Goal: Check status: Check status

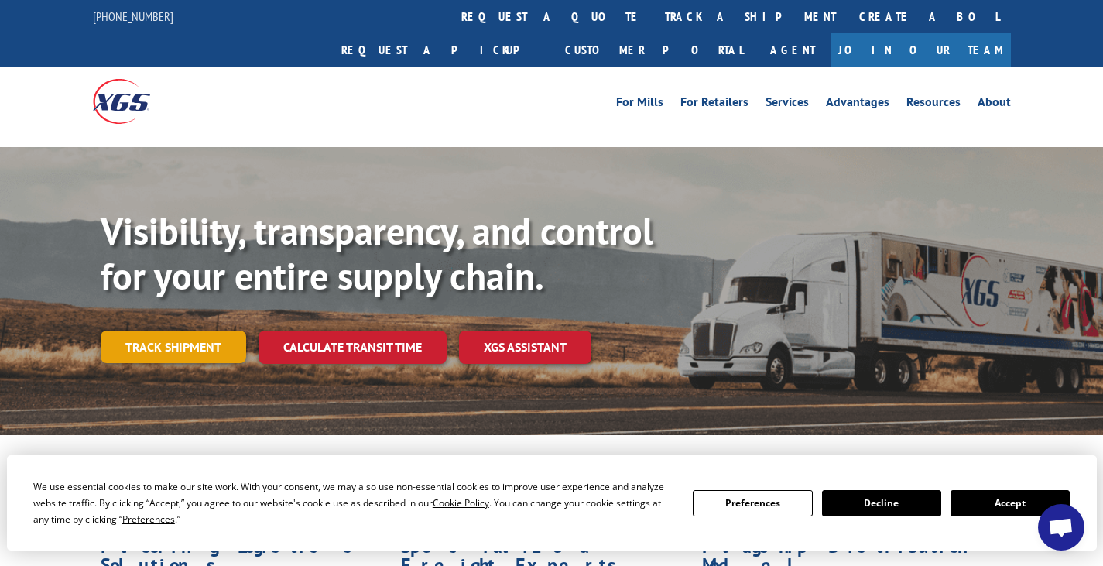
click at [207, 331] on link "Track shipment" at bounding box center [174, 347] width 146 height 33
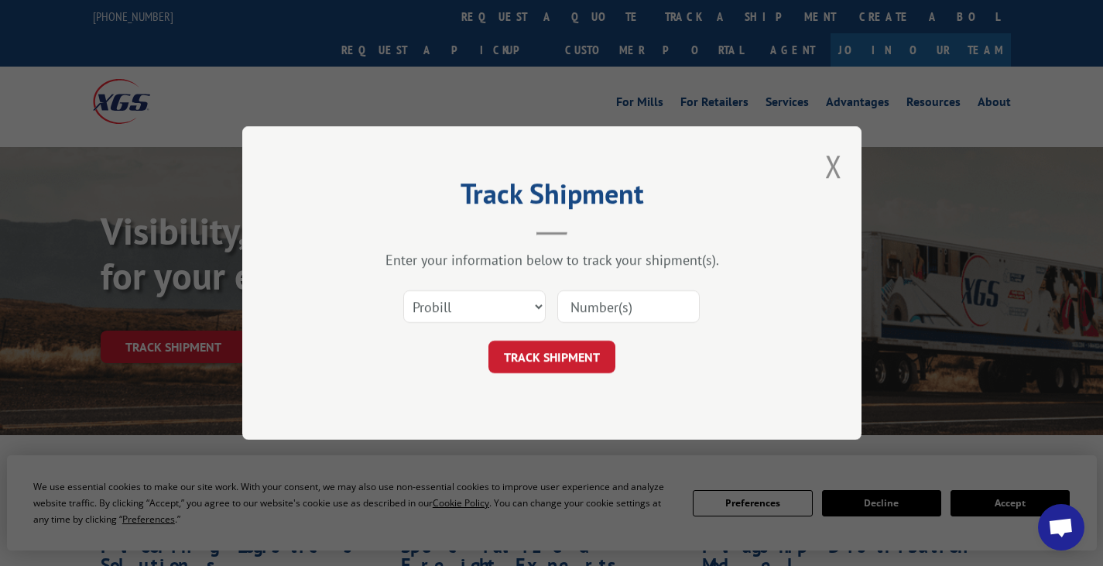
click at [593, 304] on input at bounding box center [628, 306] width 142 height 33
paste input "17235331BOL"
type input "17235331BOL"
click at [571, 357] on button "TRACK SHIPMENT" at bounding box center [551, 357] width 127 height 33
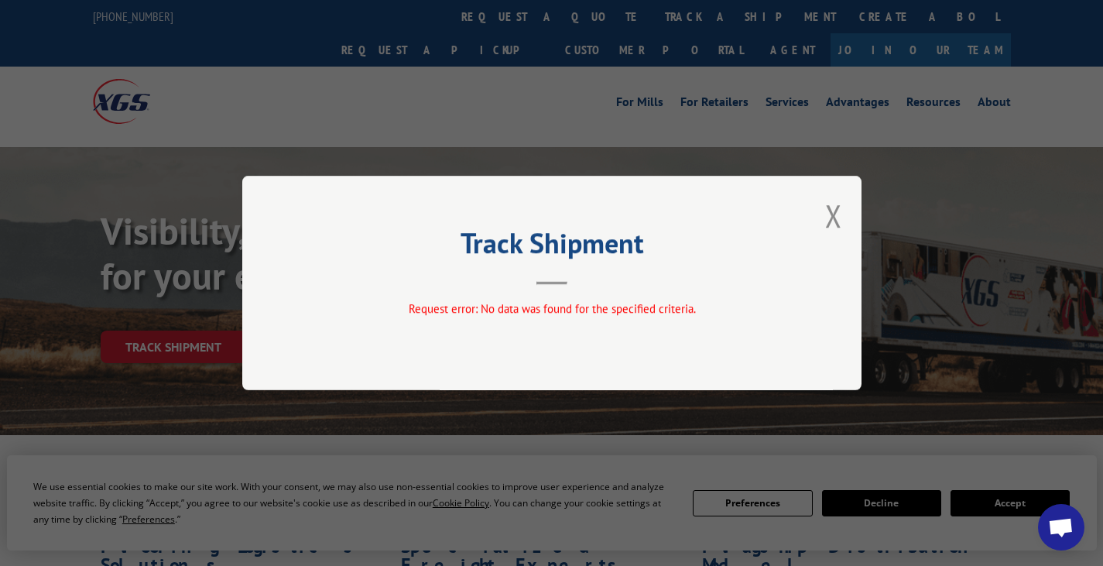
click at [771, 114] on div "Track Shipment Request error: No data was found for the specified criteria." at bounding box center [551, 283] width 1103 height 566
click at [834, 211] on button "Close modal" at bounding box center [833, 215] width 17 height 41
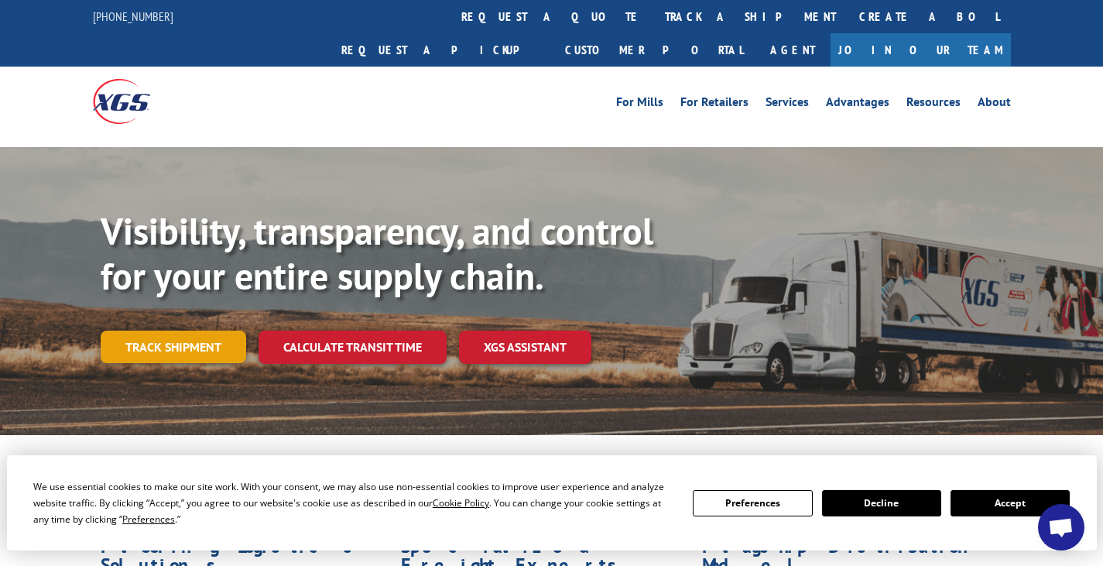
click at [190, 331] on link "Track shipment" at bounding box center [174, 347] width 146 height 33
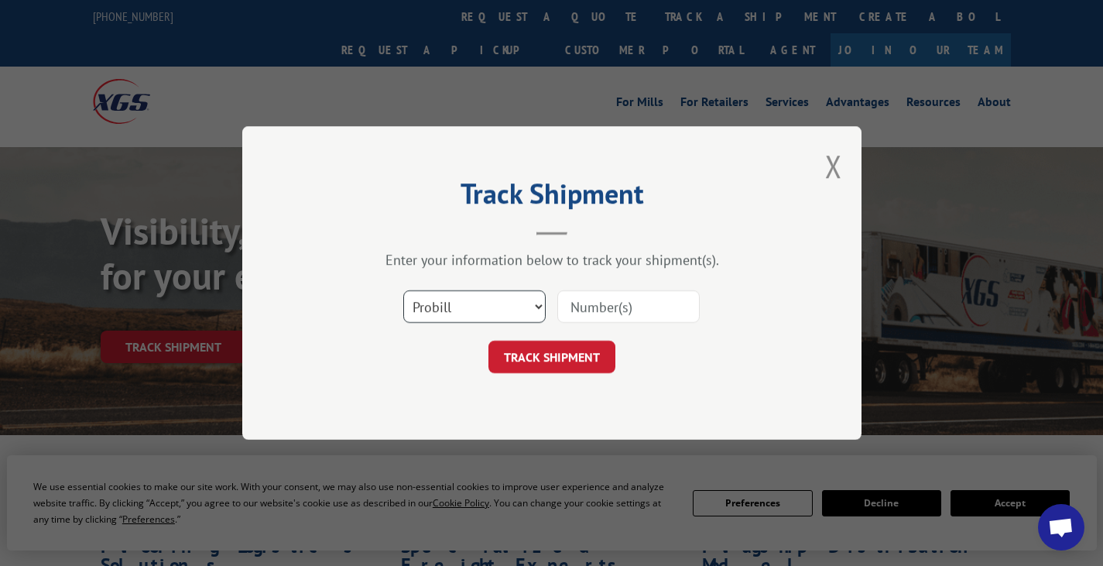
click at [475, 308] on select "Select category... Probill BOL PO" at bounding box center [474, 306] width 142 height 33
select select "po"
click at [403, 290] on select "Select category... Probill BOL PO" at bounding box center [474, 306] width 142 height 33
click at [604, 312] on input at bounding box center [628, 306] width 142 height 33
paste input "17235331BOL"
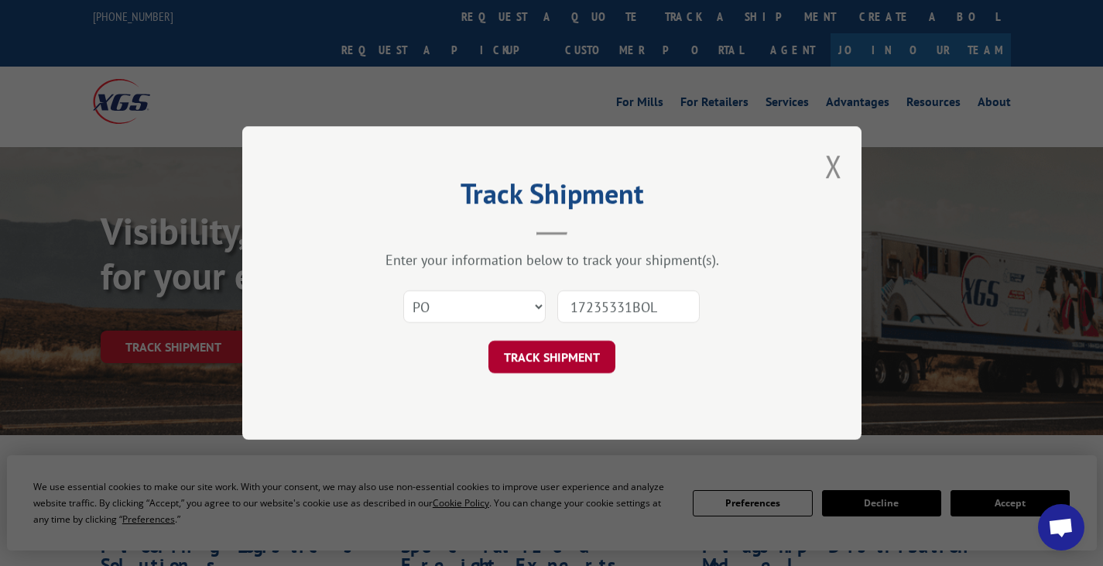
type input "17235331BOL"
click at [540, 373] on button "TRACK SHIPMENT" at bounding box center [551, 357] width 127 height 33
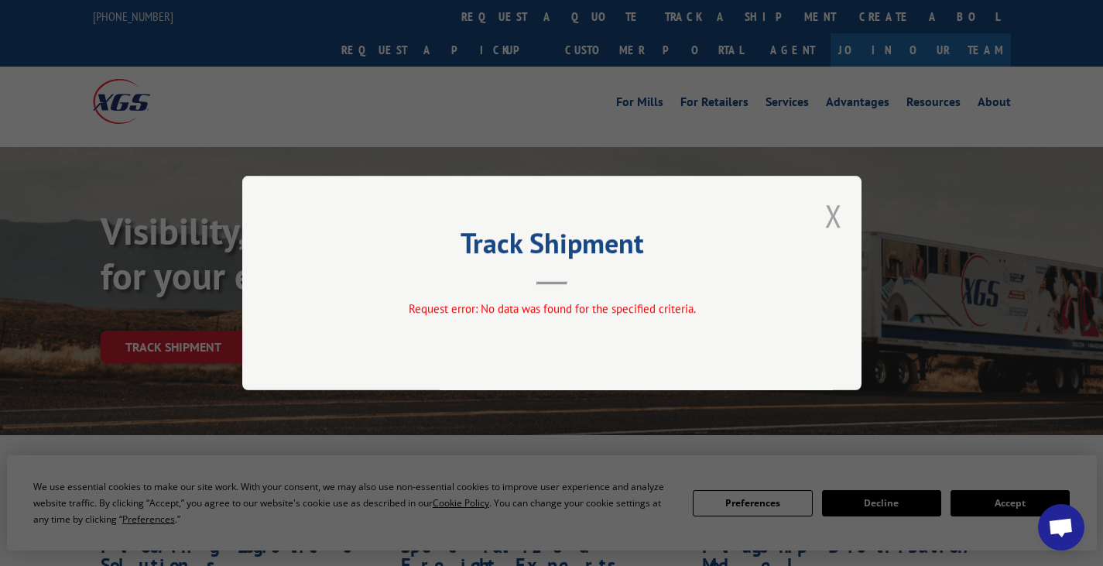
click at [832, 216] on button "Close modal" at bounding box center [833, 215] width 17 height 41
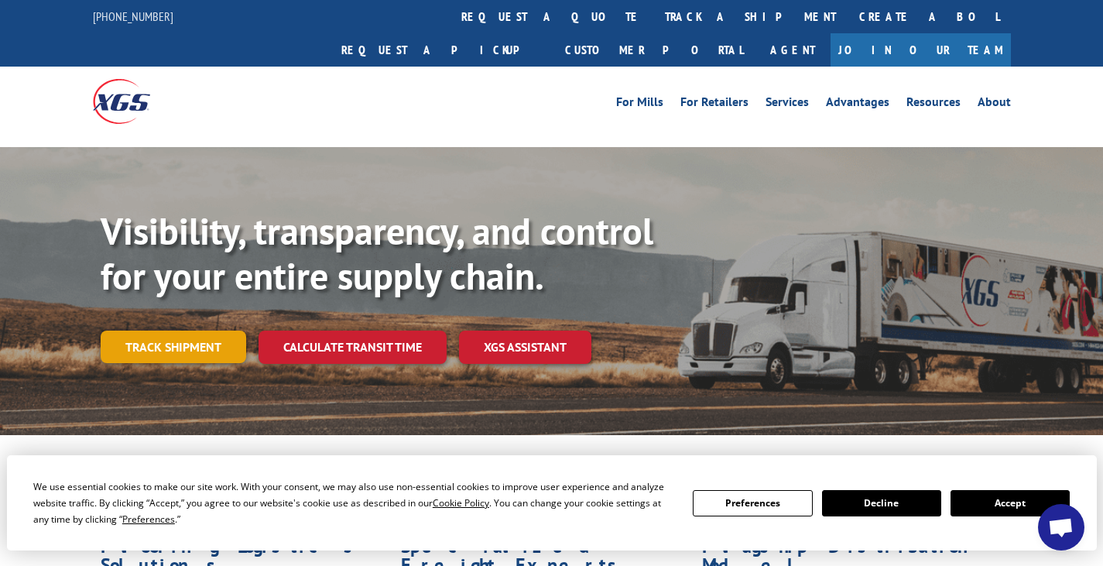
click at [217, 331] on link "Track shipment" at bounding box center [174, 347] width 146 height 33
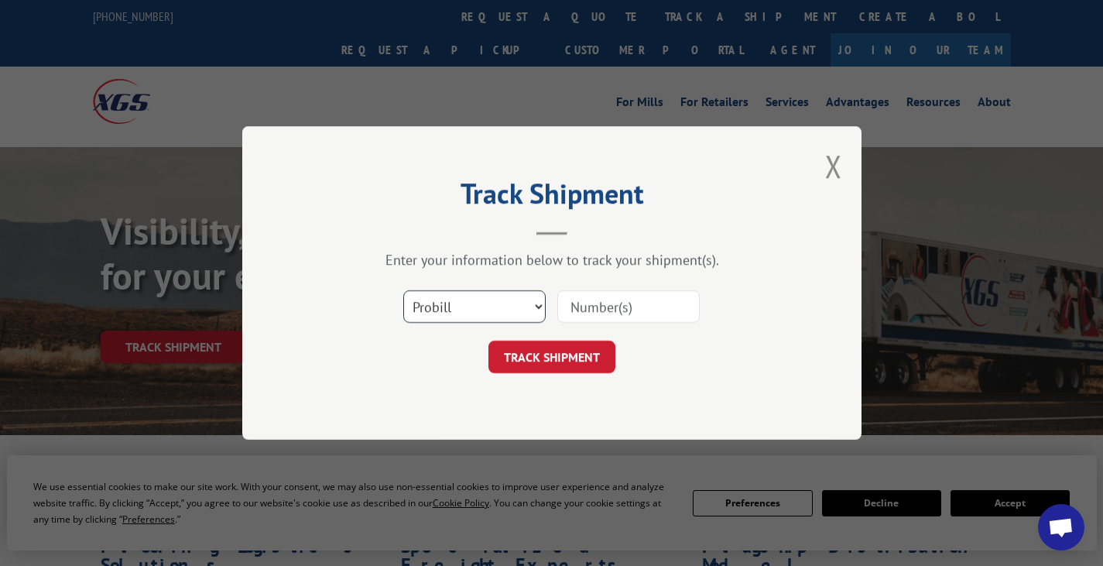
click at [522, 303] on select "Select category... Probill BOL PO" at bounding box center [474, 306] width 142 height 33
select select "bol"
click at [403, 290] on select "Select category... Probill BOL PO" at bounding box center [474, 306] width 142 height 33
click at [615, 298] on input at bounding box center [628, 306] width 142 height 33
paste input "17235331BOL"
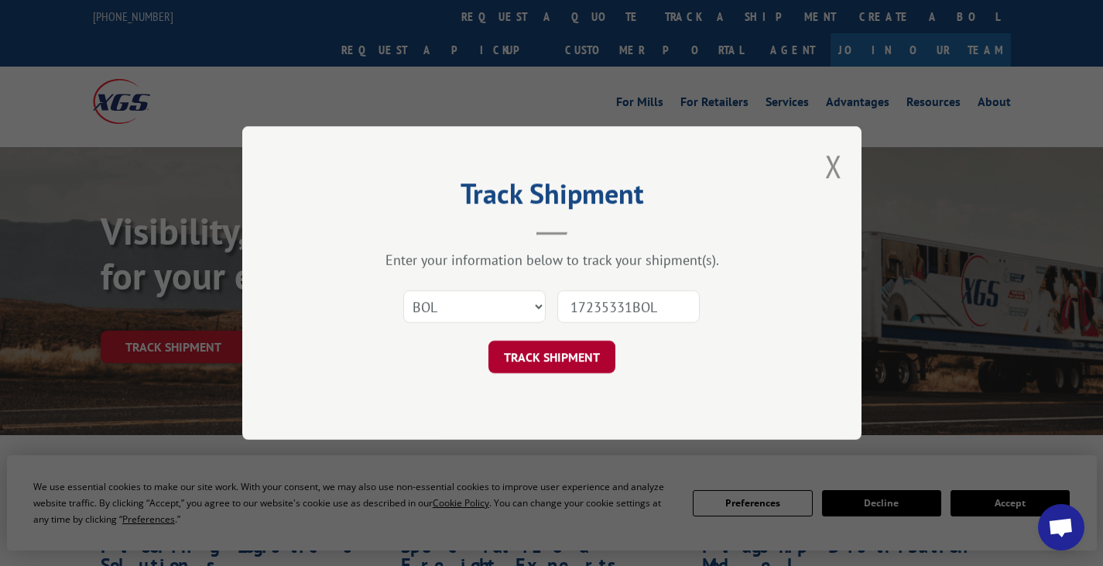
type input "17235331BOL"
click at [548, 361] on button "TRACK SHIPMENT" at bounding box center [551, 357] width 127 height 33
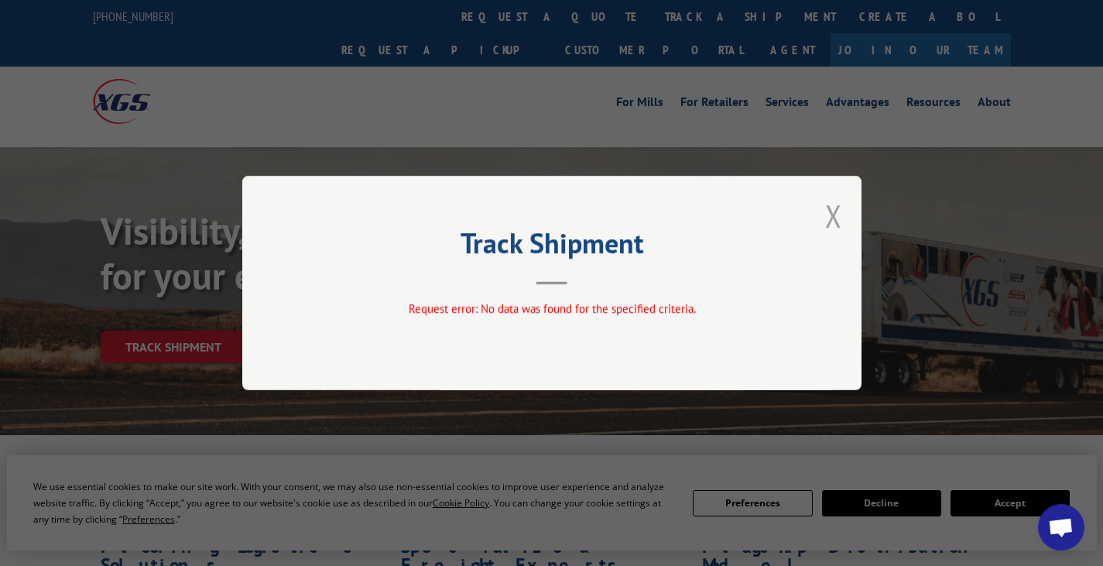
click at [834, 218] on button "Close modal" at bounding box center [833, 215] width 17 height 41
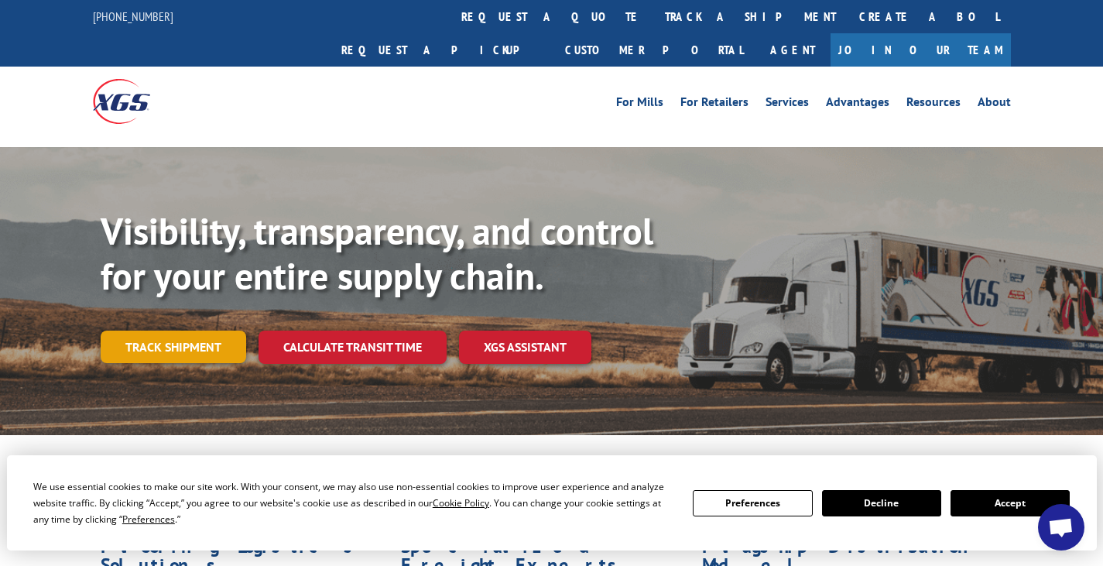
click at [235, 331] on link "Track shipment" at bounding box center [174, 347] width 146 height 33
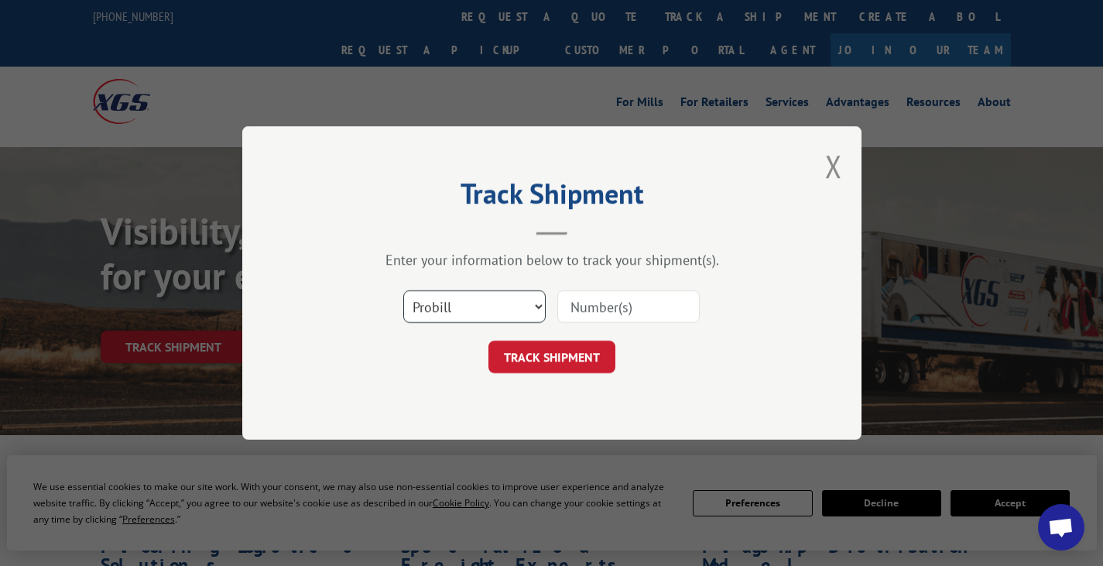
click at [498, 307] on select "Select category... Probill BOL PO" at bounding box center [474, 306] width 142 height 33
select select "bol"
click at [403, 290] on select "Select category... Probill BOL PO" at bounding box center [474, 306] width 142 height 33
click at [608, 307] on input at bounding box center [628, 306] width 142 height 33
paste input "17235331BOL"
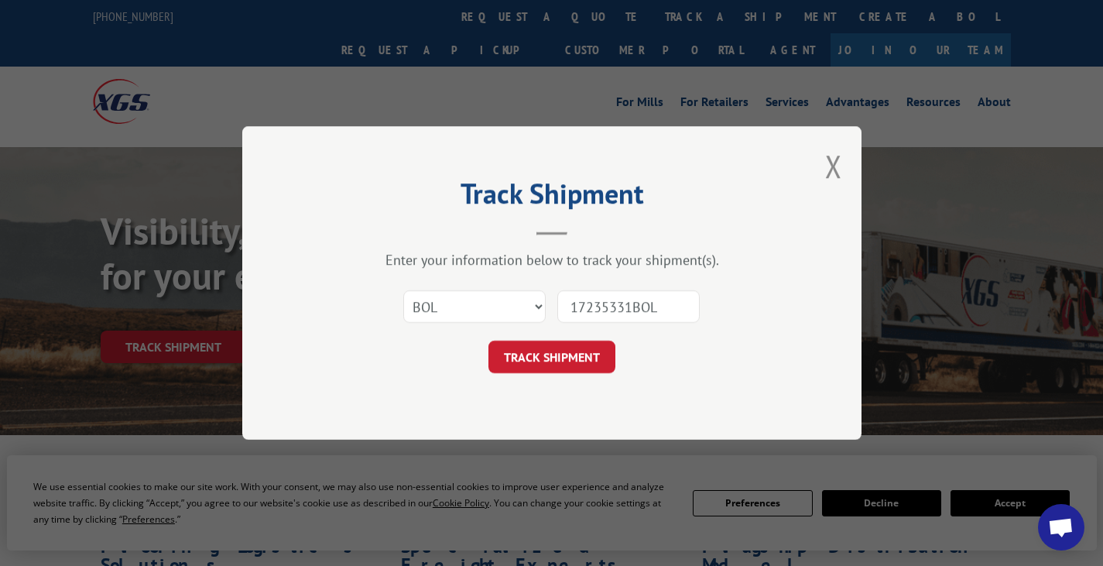
click at [667, 307] on input "17235331BOL" at bounding box center [628, 306] width 142 height 33
type input "17235331"
click at [548, 357] on button "TRACK SHIPMENT" at bounding box center [551, 357] width 127 height 33
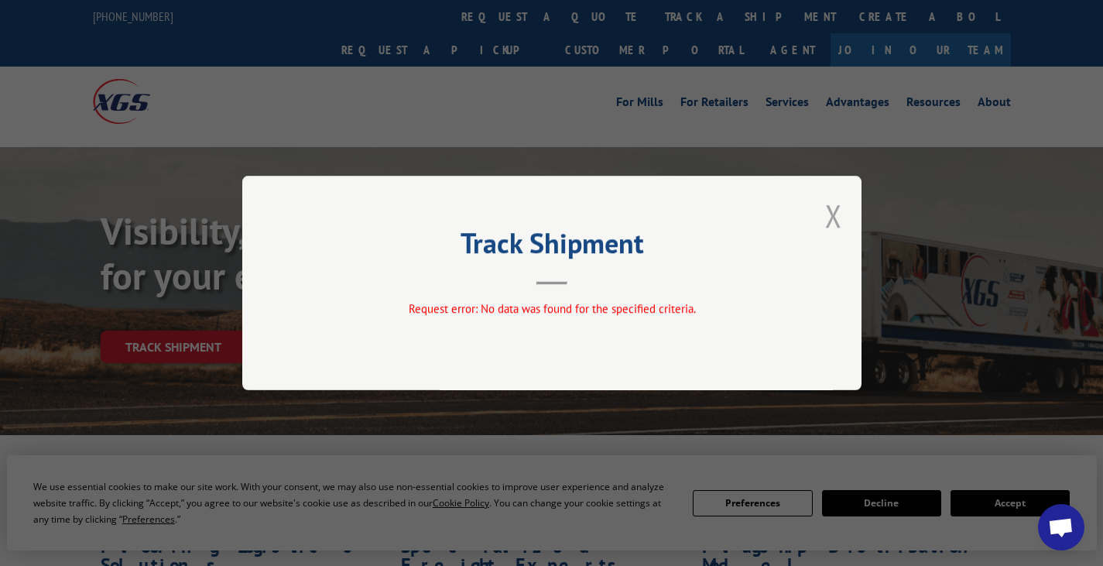
click at [834, 214] on button "Close modal" at bounding box center [833, 215] width 17 height 41
click at [834, 214] on div "Visibility, transparency, and control for your entire supply chain. Track shipm…" at bounding box center [602, 317] width 1002 height 216
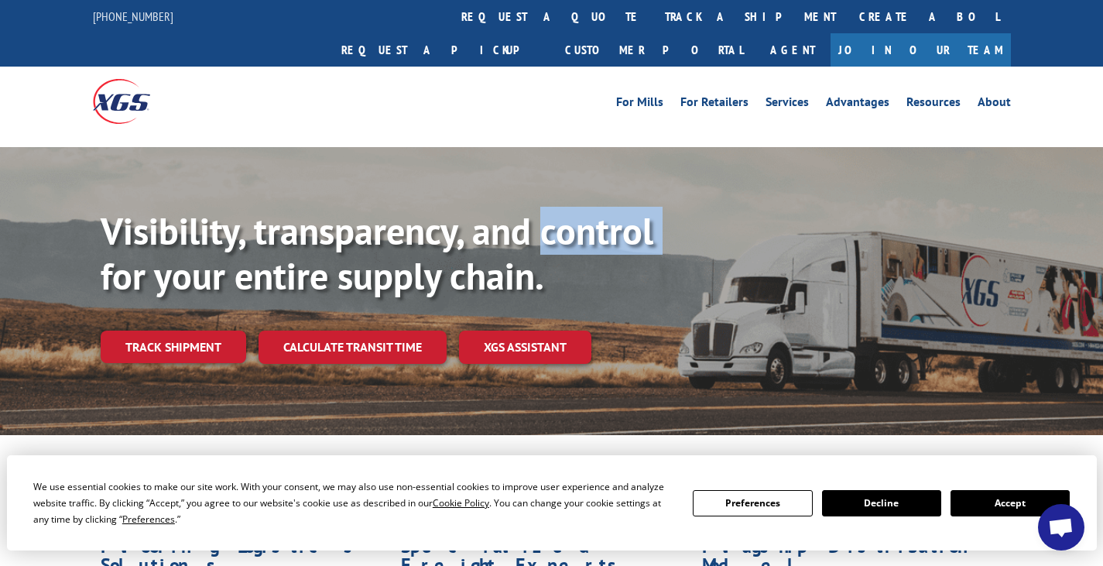
scroll to position [387, 0]
